Goal: Navigation & Orientation: Find specific page/section

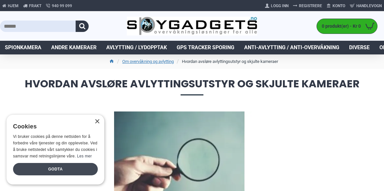
click at [47, 165] on div "Godta" at bounding box center [55, 169] width 85 height 12
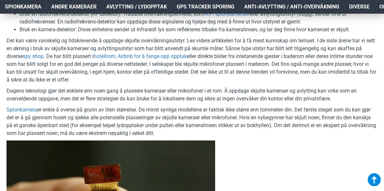
scroll to position [509, 0]
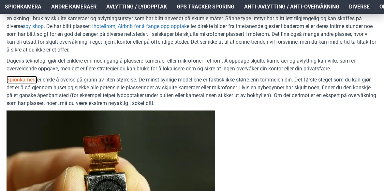
click at [14, 78] on link "Spionkamera" at bounding box center [22, 80] width 31 height 8
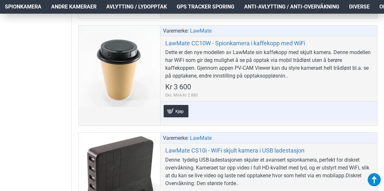
scroll to position [1214, 0]
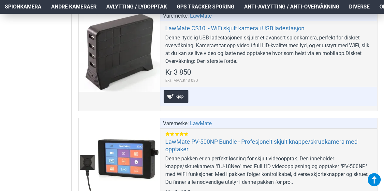
scroll to position [1332, 0]
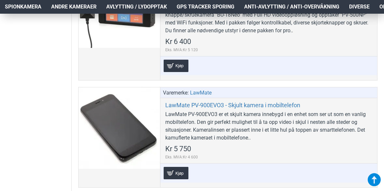
scroll to position [1488, 0]
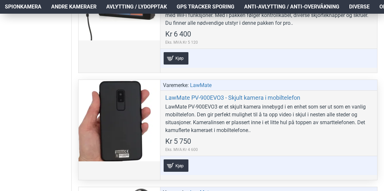
click at [111, 133] on div at bounding box center [120, 121] width 82 height 82
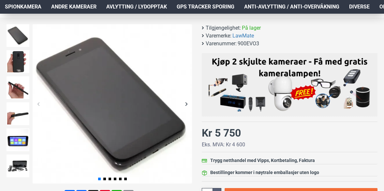
scroll to position [104, 0]
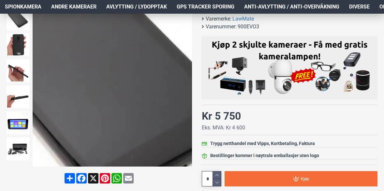
click at [134, 105] on img at bounding box center [113, 87] width 160 height 160
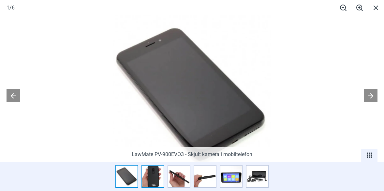
click at [151, 179] on img at bounding box center [153, 176] width 23 height 23
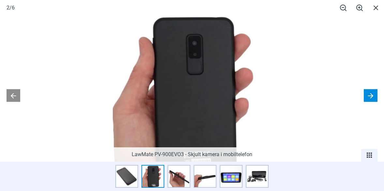
click at [372, 96] on button at bounding box center [371, 95] width 14 height 13
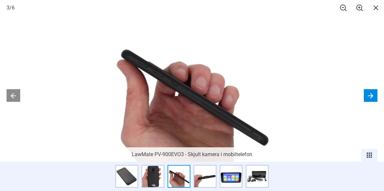
click at [371, 97] on button at bounding box center [371, 95] width 14 height 13
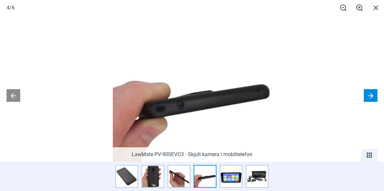
click at [371, 100] on button at bounding box center [371, 95] width 14 height 13
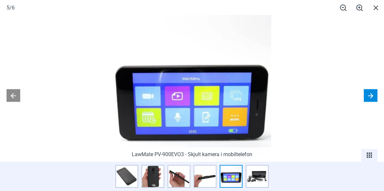
click at [371, 101] on button at bounding box center [371, 95] width 14 height 13
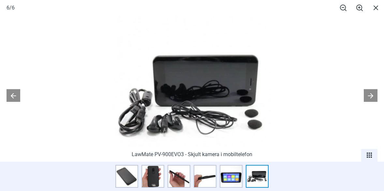
click at [370, 102] on div at bounding box center [192, 95] width 384 height 191
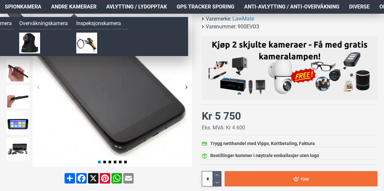
click at [73, 3] on span "Andre kameraer" at bounding box center [73, 7] width 45 height 8
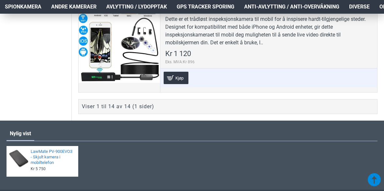
scroll to position [1475, 0]
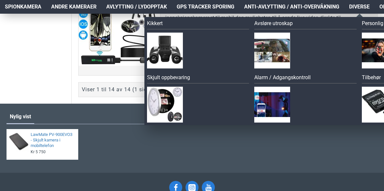
click at [363, 8] on span "Diverse" at bounding box center [360, 7] width 21 height 8
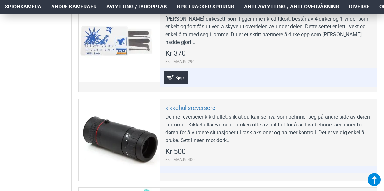
scroll to position [1384, 0]
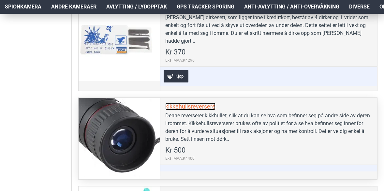
click at [187, 103] on link "kikkehullsreversere" at bounding box center [190, 107] width 50 height 8
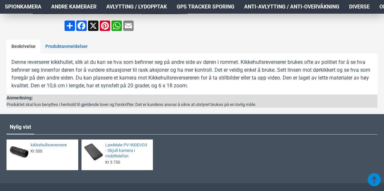
scroll to position [287, 0]
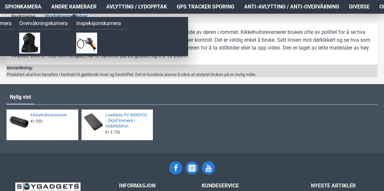
click at [76, 7] on span "Andre kameraer" at bounding box center [73, 7] width 45 height 8
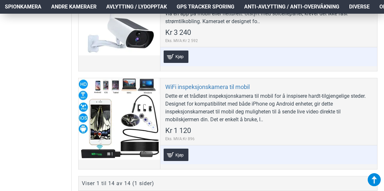
scroll to position [1449, 0]
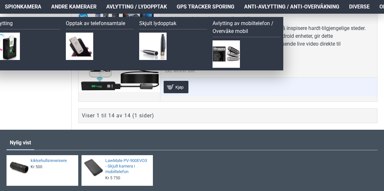
click at [133, 7] on span "Avlytting / Lydopptak" at bounding box center [136, 7] width 61 height 8
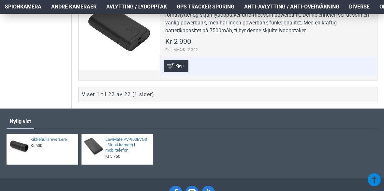
scroll to position [2376, 0]
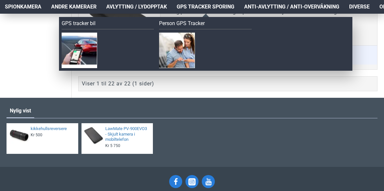
click at [213, 8] on span "GPS Tracker Sporing" at bounding box center [206, 7] width 58 height 8
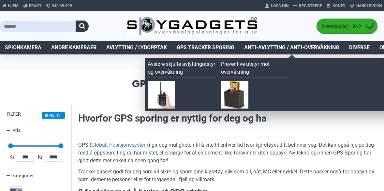
click at [325, 45] on span "Anti-avlytting / Anti-overvåkning" at bounding box center [291, 48] width 95 height 8
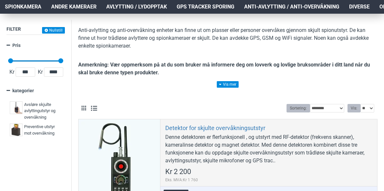
scroll to position [131, 0]
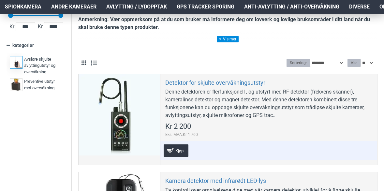
click at [17, 59] on img at bounding box center [16, 62] width 13 height 13
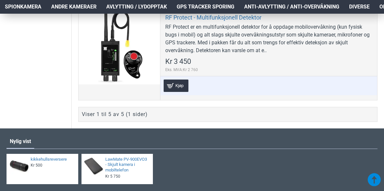
scroll to position [586, 0]
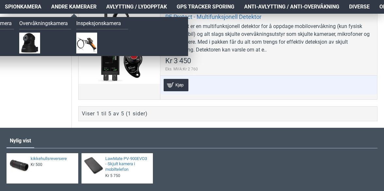
click at [85, 3] on span "Andre kameraer" at bounding box center [73, 7] width 45 height 8
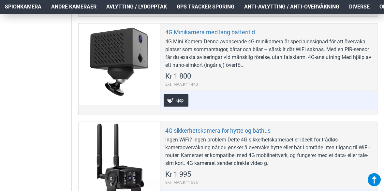
scroll to position [248, 0]
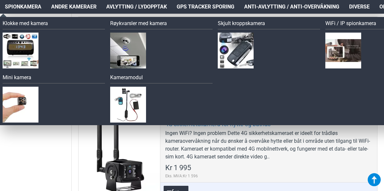
click at [12, 8] on span "Spionkamera" at bounding box center [23, 7] width 37 height 8
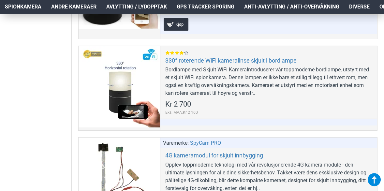
scroll to position [535, 0]
